Goal: Task Accomplishment & Management: Manage account settings

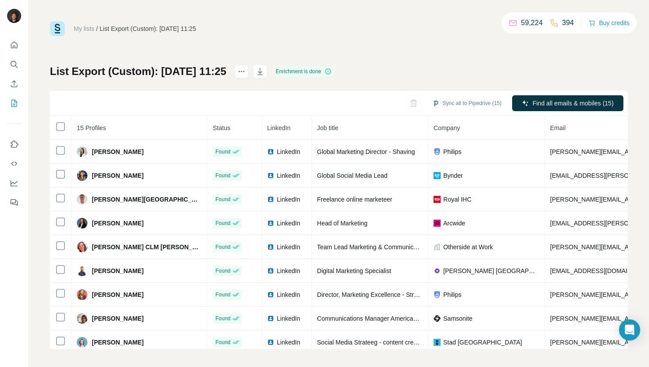
scroll to position [148, 0]
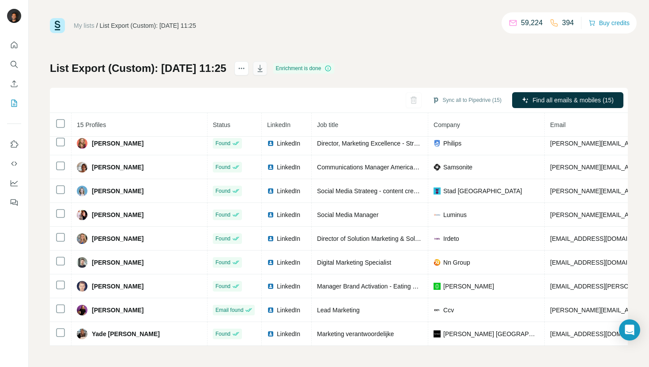
click at [264, 64] on icon "button" at bounding box center [260, 68] width 9 height 9
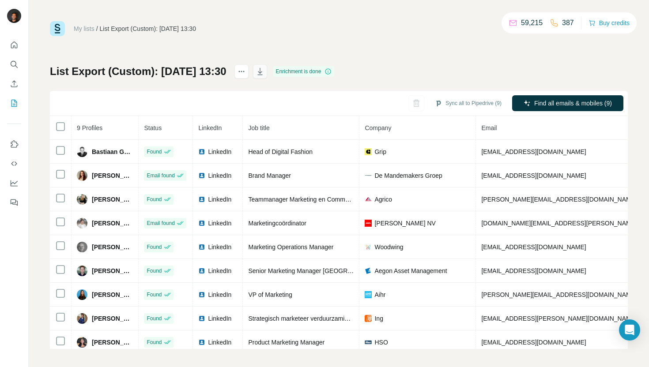
click at [264, 75] on icon "button" at bounding box center [260, 71] width 9 height 9
click at [264, 72] on icon "button" at bounding box center [260, 71] width 9 height 9
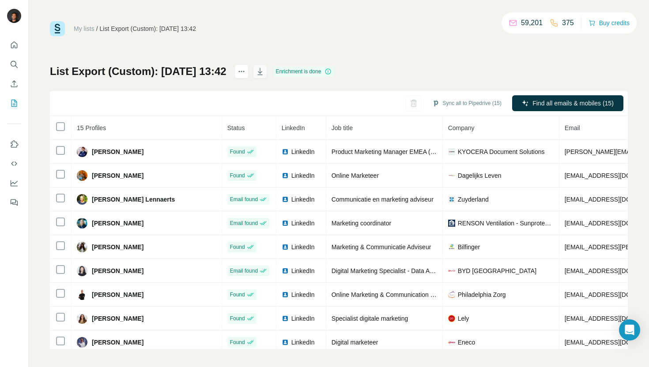
click at [264, 75] on icon "button" at bounding box center [260, 71] width 9 height 9
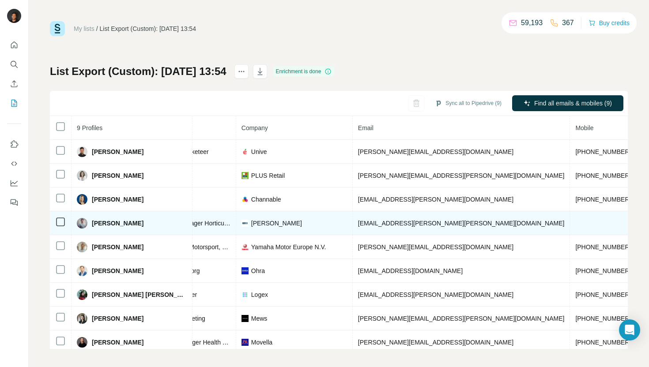
scroll to position [0, 202]
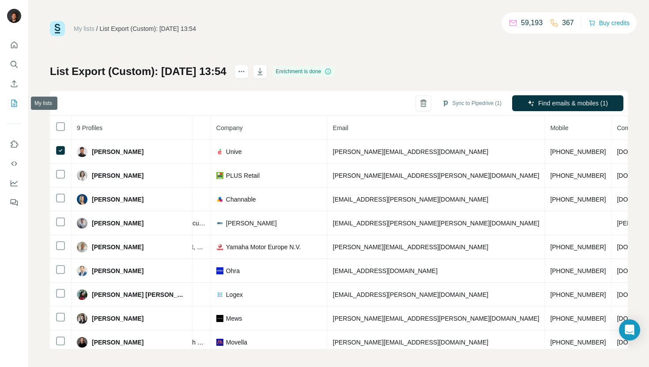
click at [10, 109] on button "My lists" at bounding box center [14, 103] width 14 height 16
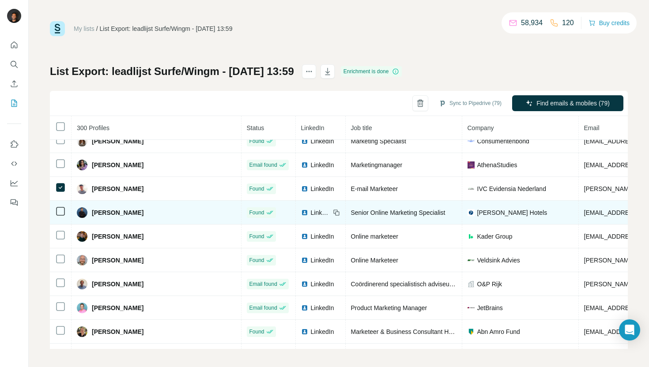
scroll to position [4062, 0]
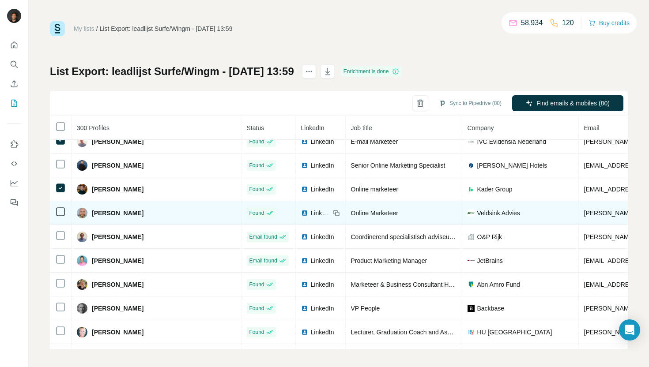
click at [59, 204] on td at bounding box center [61, 213] width 22 height 24
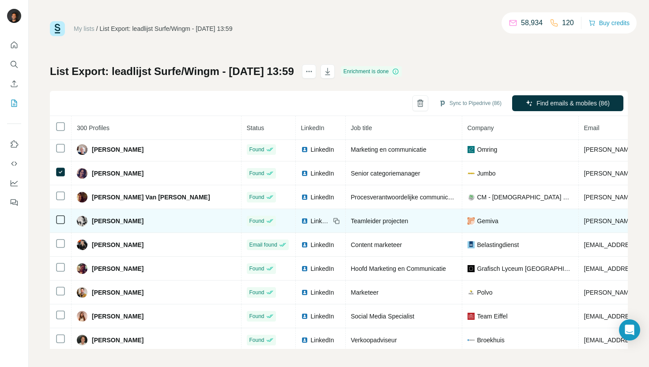
scroll to position [4397, 0]
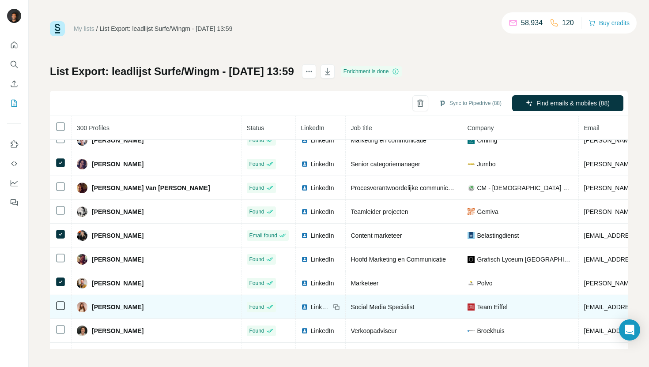
click at [60, 301] on icon at bounding box center [60, 306] width 11 height 11
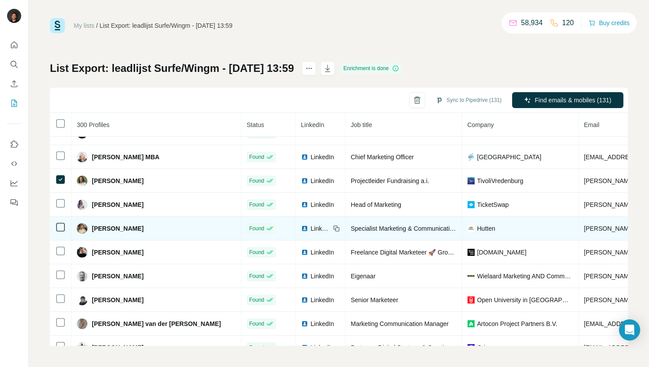
scroll to position [6226, 0]
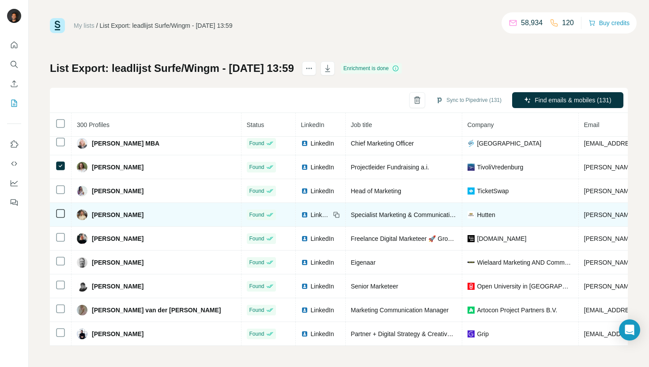
click at [66, 214] on td at bounding box center [61, 215] width 22 height 24
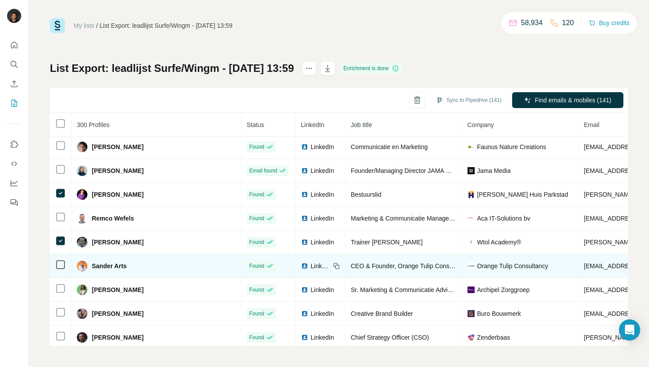
scroll to position [6941, 0]
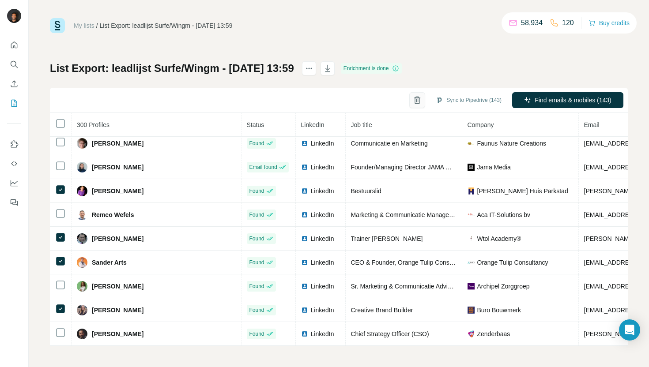
click at [413, 100] on icon "button" at bounding box center [417, 100] width 9 height 9
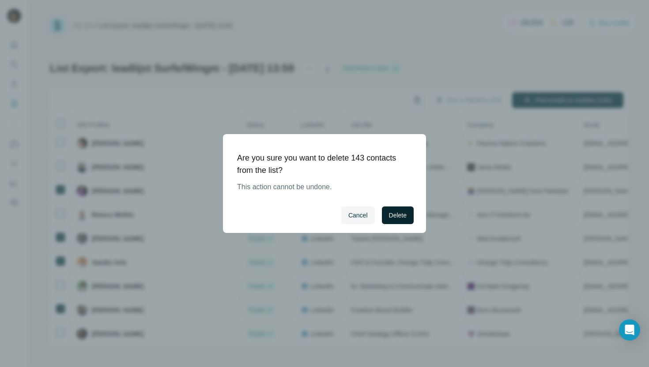
click at [403, 217] on span "Delete" at bounding box center [398, 215] width 18 height 9
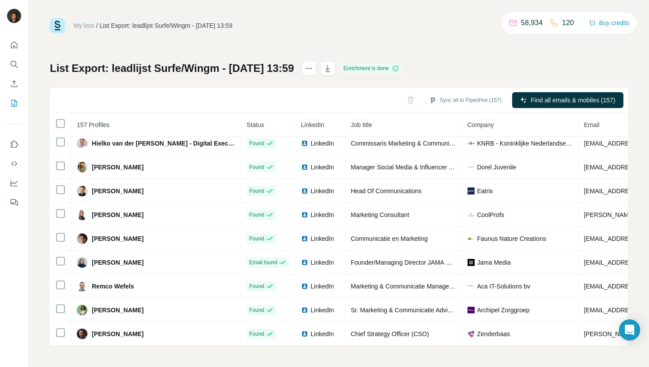
scroll to position [3533, 0]
click at [330, 70] on icon "button" at bounding box center [327, 69] width 4 height 3
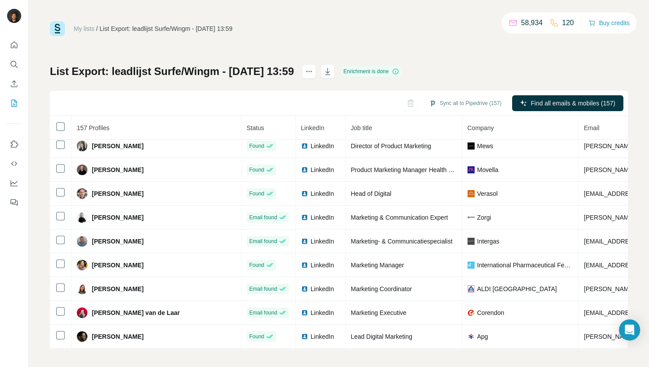
scroll to position [805, 0]
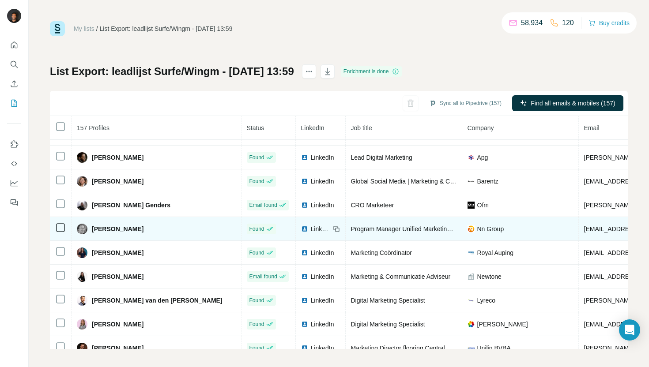
drag, startPoint x: 149, startPoint y: 154, endPoint x: 175, endPoint y: 220, distance: 70.7
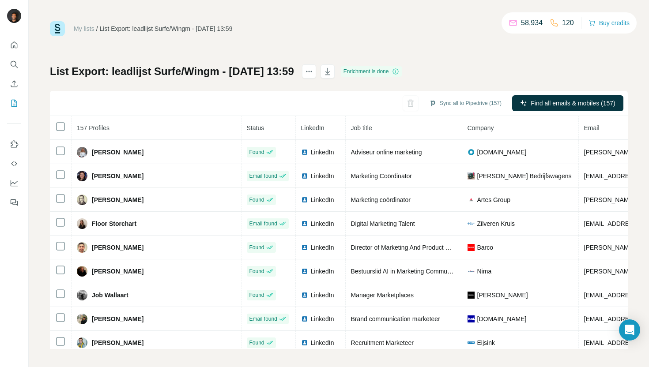
scroll to position [0, 0]
